Goal: Information Seeking & Learning: Check status

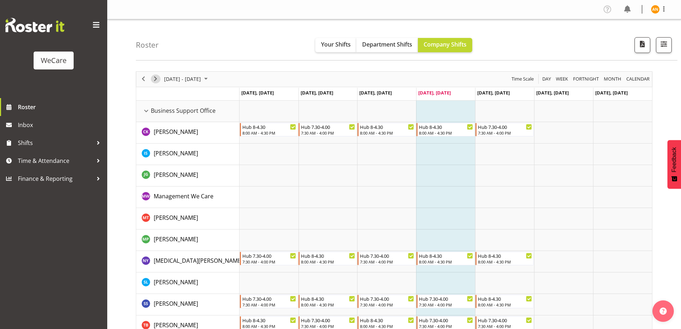
click at [158, 80] on span "Next" at bounding box center [155, 78] width 9 height 9
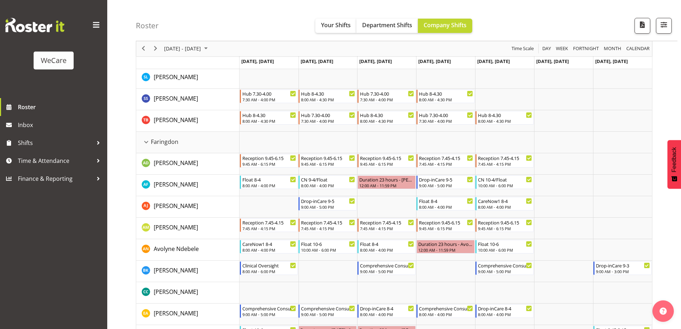
scroll to position [219, 0]
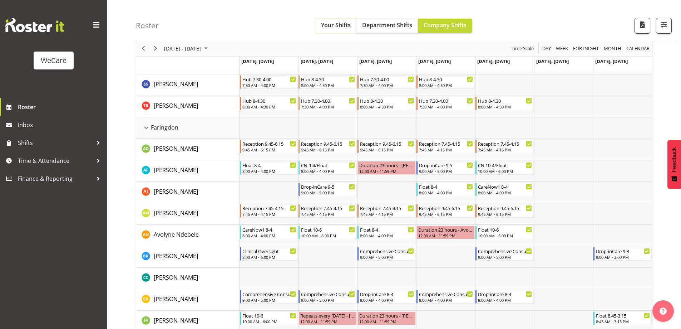
click at [336, 21] on span "Your Shifts" at bounding box center [336, 25] width 30 height 8
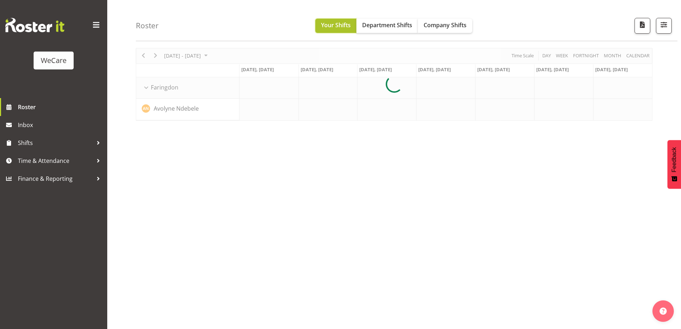
scroll to position [23, 0]
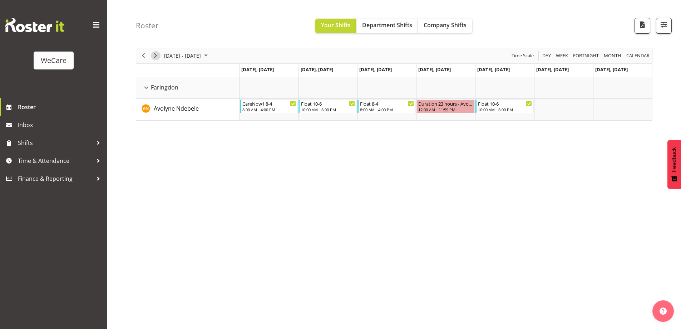
click at [154, 54] on span "Next" at bounding box center [155, 55] width 9 height 9
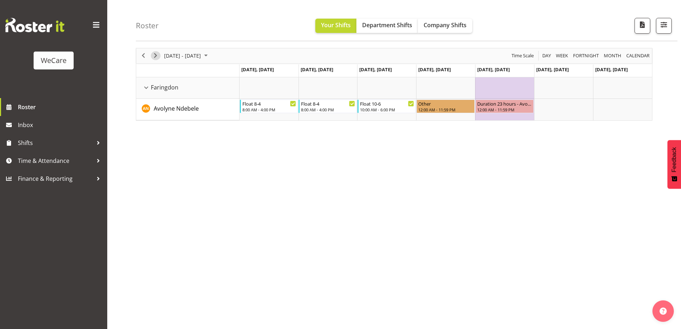
click at [154, 54] on span "Next" at bounding box center [155, 55] width 9 height 9
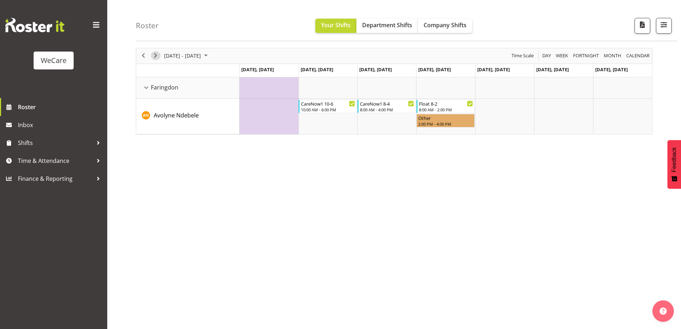
click at [154, 54] on span "Next" at bounding box center [155, 55] width 9 height 9
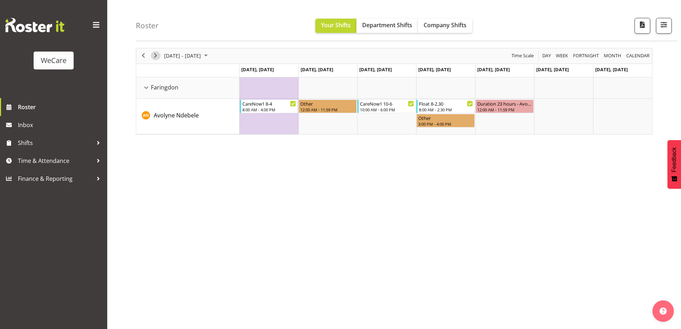
click at [154, 54] on span "Next" at bounding box center [155, 55] width 9 height 9
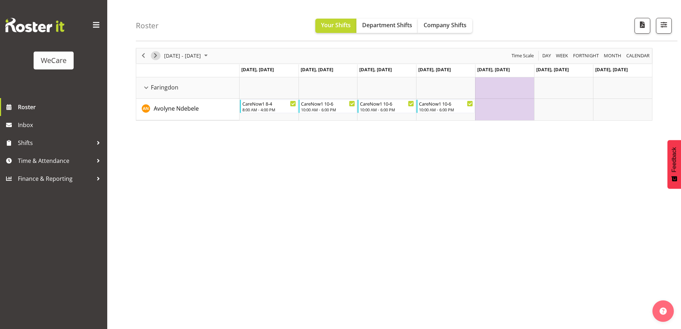
click at [156, 56] on span "Next" at bounding box center [155, 55] width 9 height 9
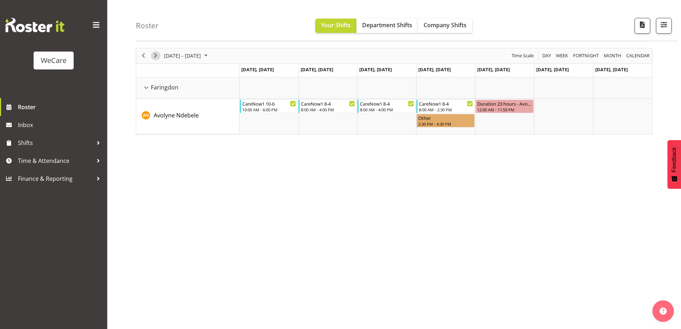
click at [156, 56] on span "Next" at bounding box center [155, 55] width 9 height 9
